Goal: Find contact information: Find contact information

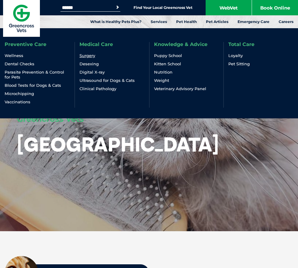
click at [88, 56] on link "Surgery" at bounding box center [87, 55] width 16 height 5
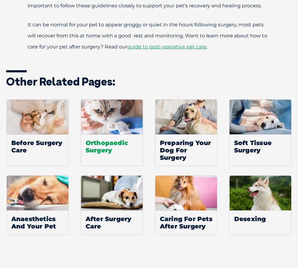
scroll to position [1106, 0]
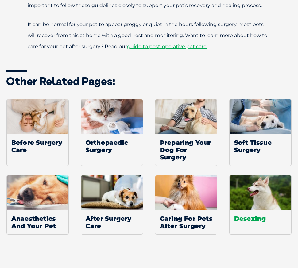
click at [250, 199] on img at bounding box center [260, 192] width 62 height 35
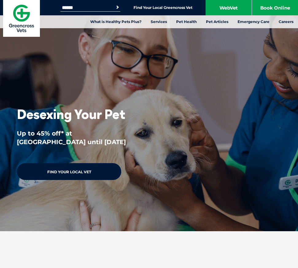
click at [76, 172] on link "Find Your Local Vet" at bounding box center [69, 171] width 104 height 17
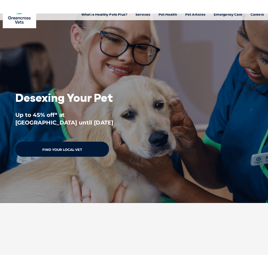
scroll to position [24, 0]
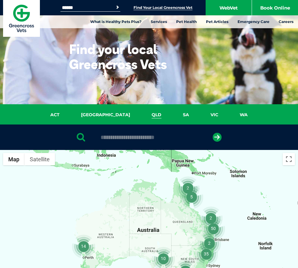
click at [141, 114] on link "QLD" at bounding box center [156, 114] width 31 height 7
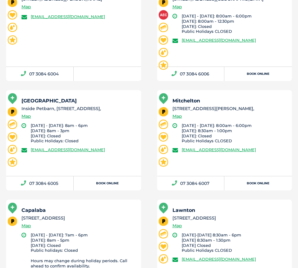
scroll to position [802, 0]
click at [53, 152] on link "[EMAIL_ADDRESS][DOMAIN_NAME]" at bounding box center [68, 149] width 74 height 5
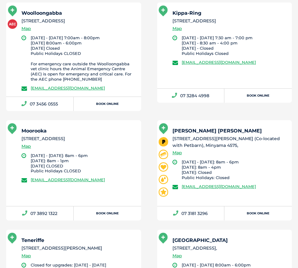
scroll to position [336, 0]
